Goal: Entertainment & Leisure: Consume media (video, audio)

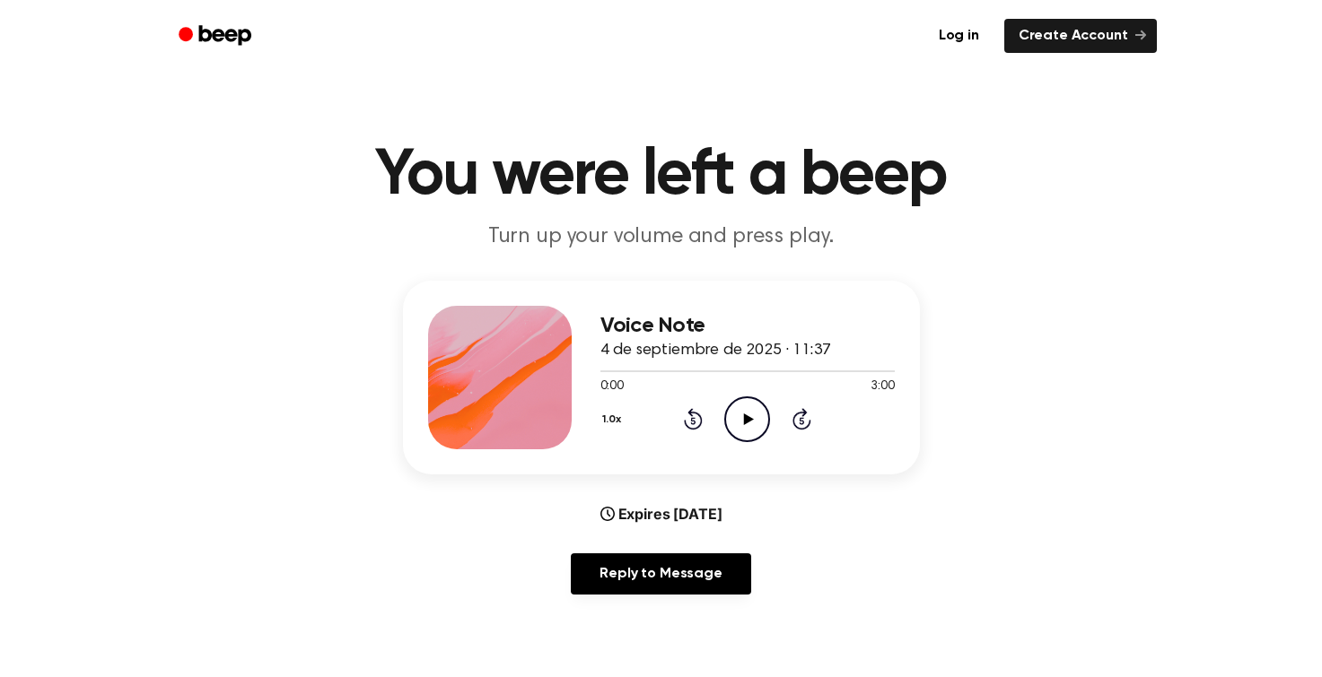
click at [742, 418] on icon "Play Audio" at bounding box center [747, 420] width 46 height 46
click at [610, 423] on button "1.0x" at bounding box center [614, 420] width 28 height 31
click at [1040, 489] on div "Voice Note 4 de septiembre de 2025 · 11:37 0:04 3:00 Your browser does not supp…" at bounding box center [661, 445] width 1279 height 328
click at [878, 368] on div at bounding box center [747, 370] width 294 height 14
click at [766, 414] on icon "Play Audio" at bounding box center [747, 420] width 46 height 46
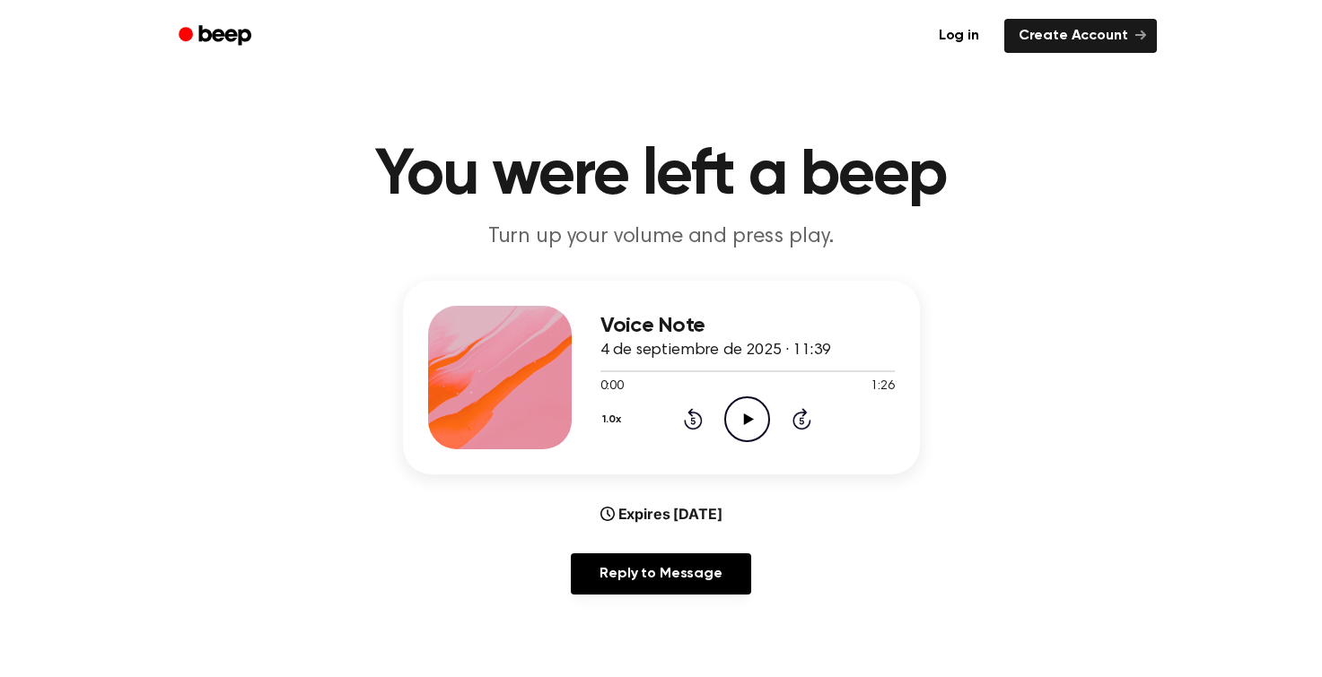
click at [747, 424] on icon "Play Audio" at bounding box center [747, 420] width 46 height 46
